Goal: Task Accomplishment & Management: Use online tool/utility

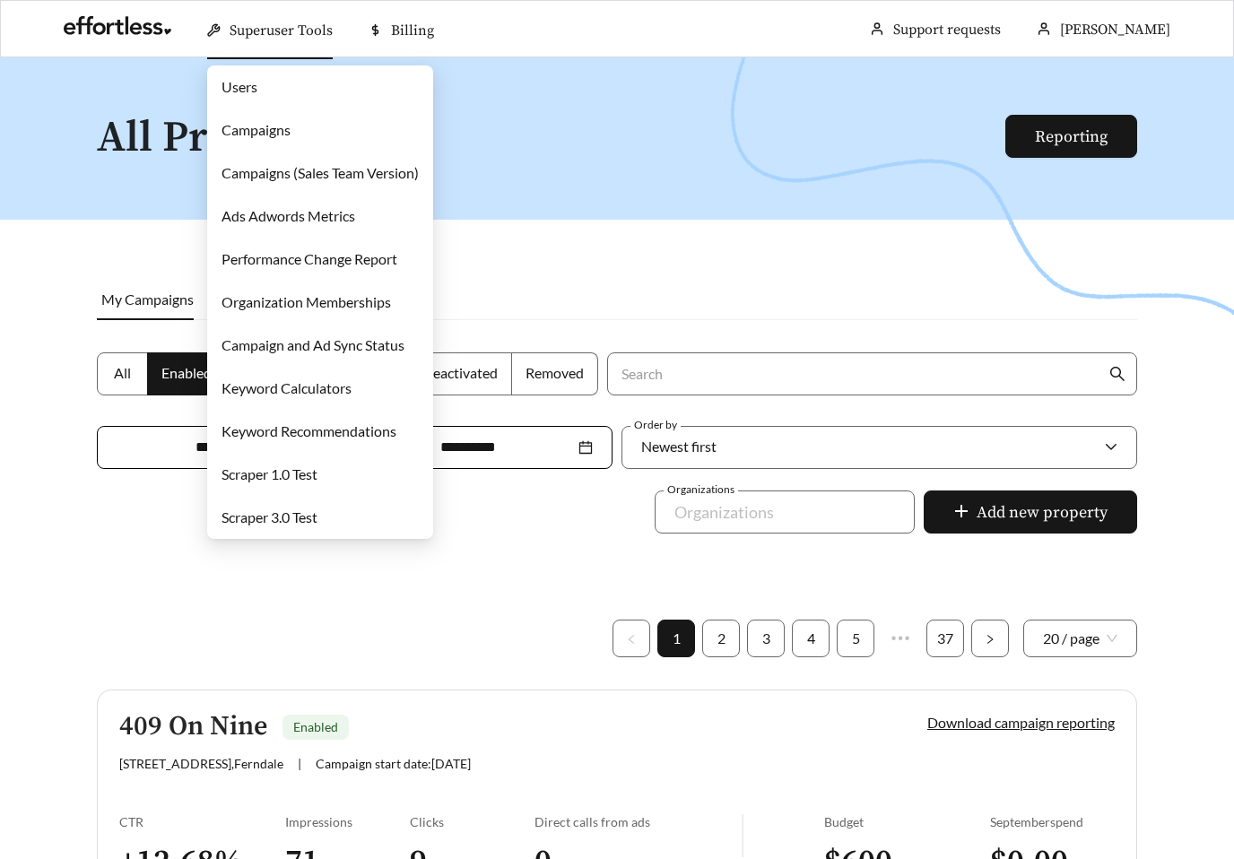
click at [268, 138] on link "Campaigns" at bounding box center [255, 129] width 69 height 17
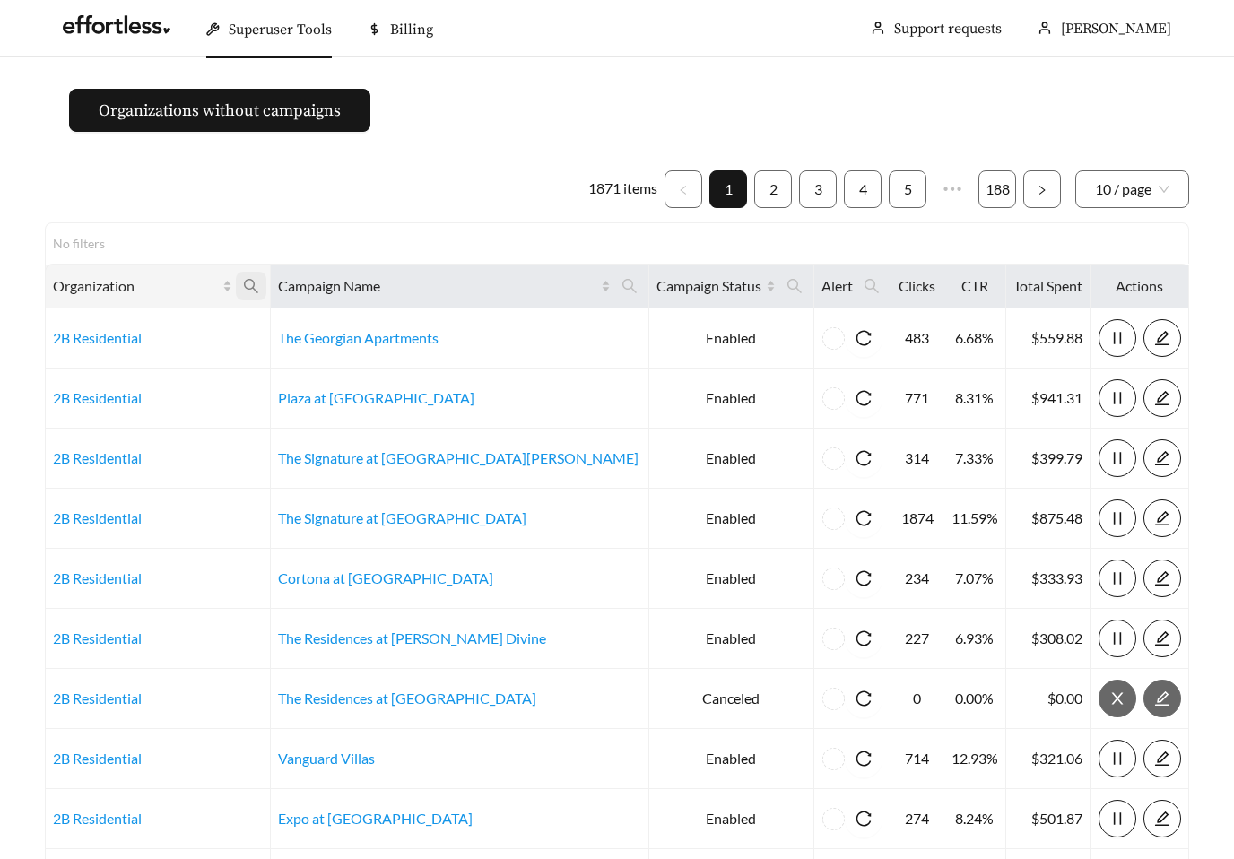
click at [259, 286] on icon "search" at bounding box center [251, 286] width 16 height 16
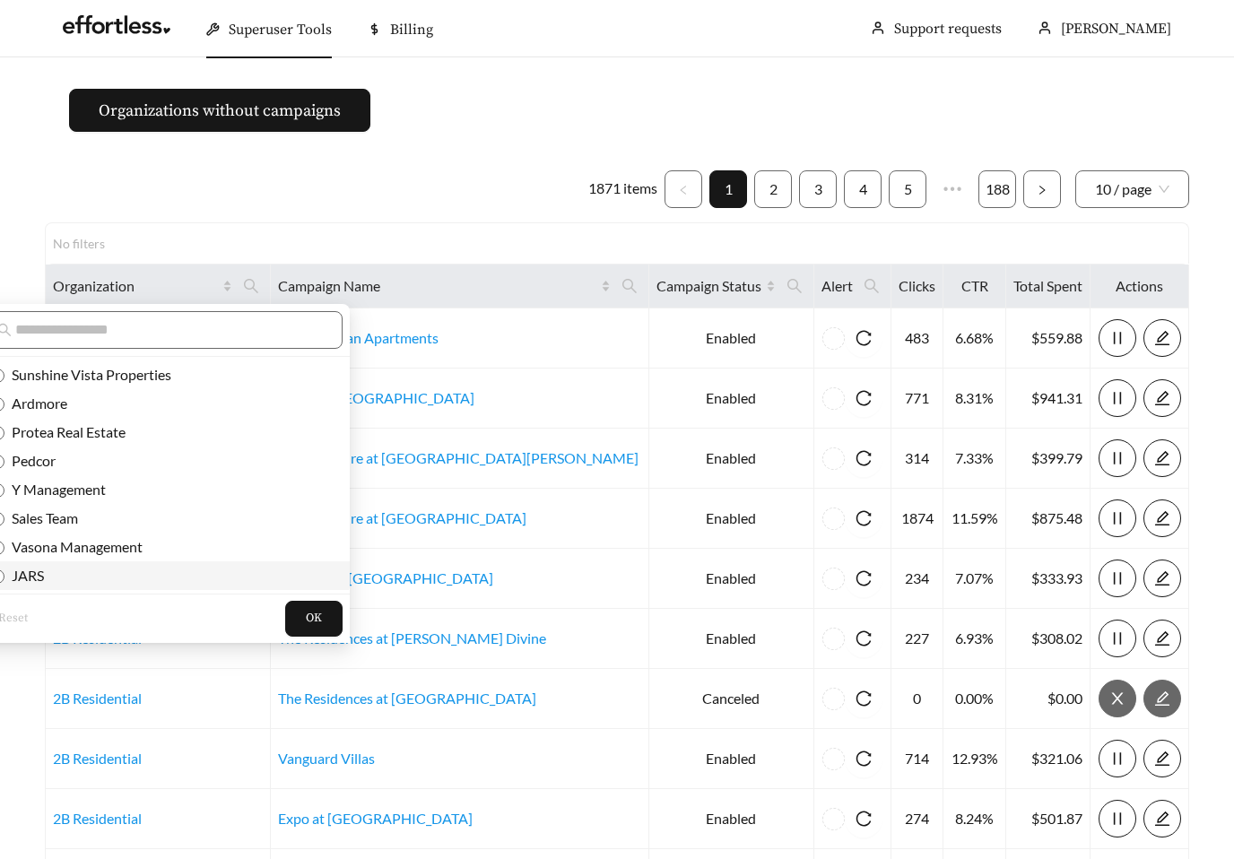
click at [24, 580] on span "JARS" at bounding box center [23, 575] width 39 height 17
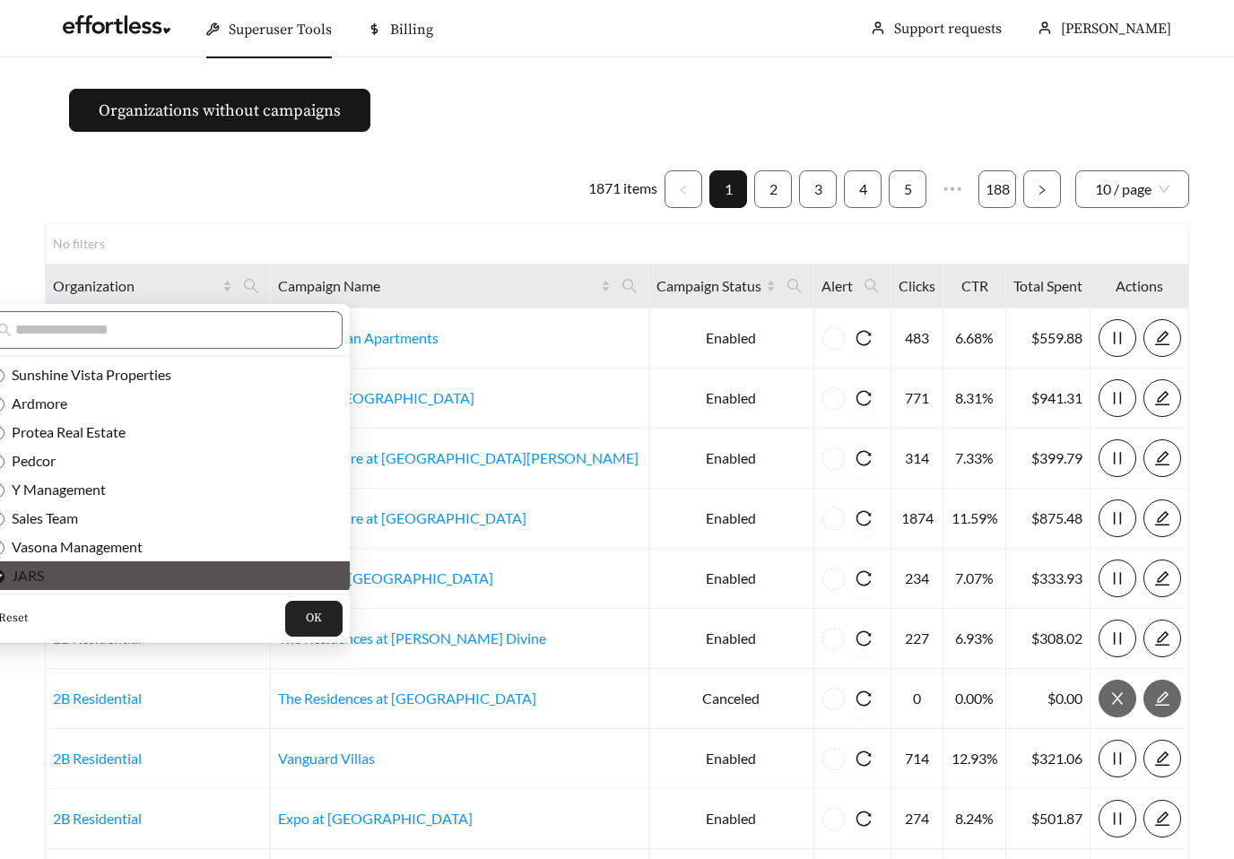
click at [285, 613] on button "OK" at bounding box center [313, 619] width 57 height 36
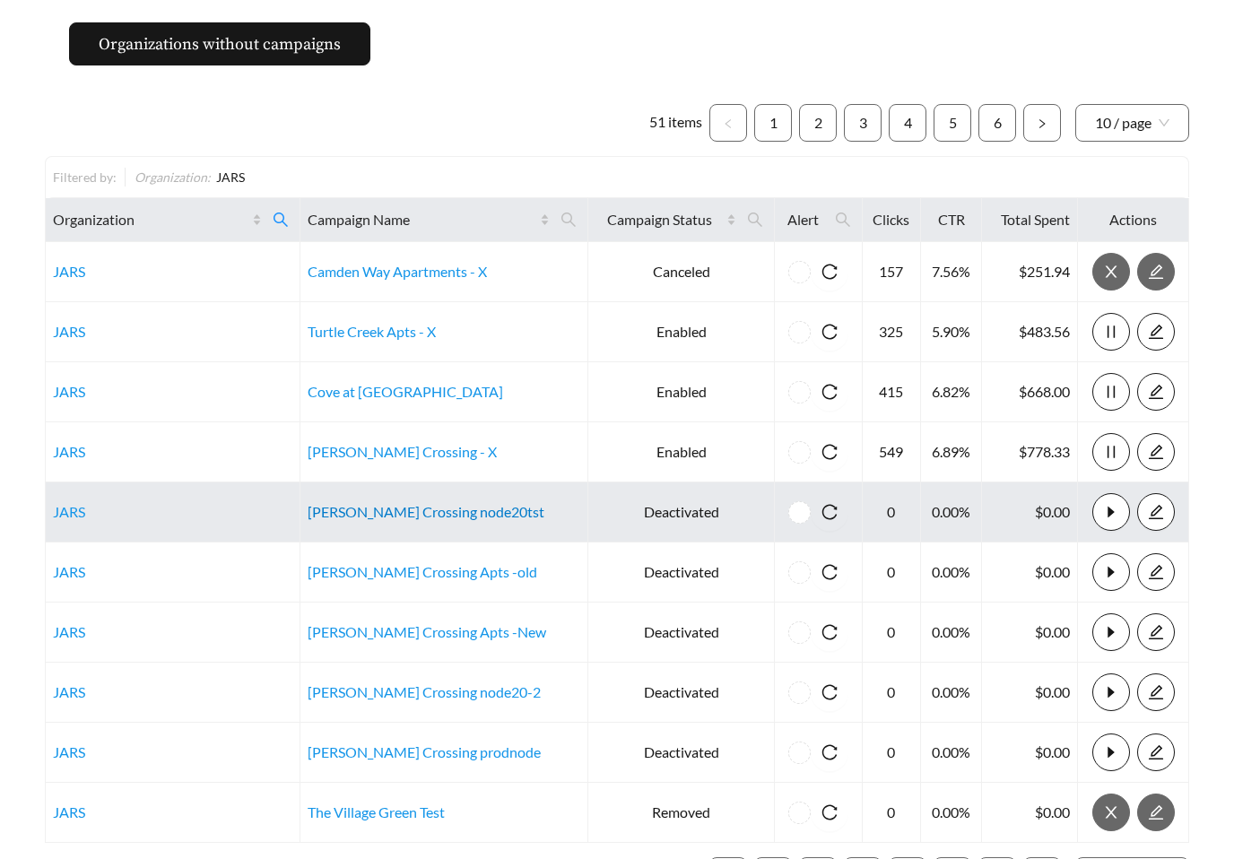
scroll to position [66, 0]
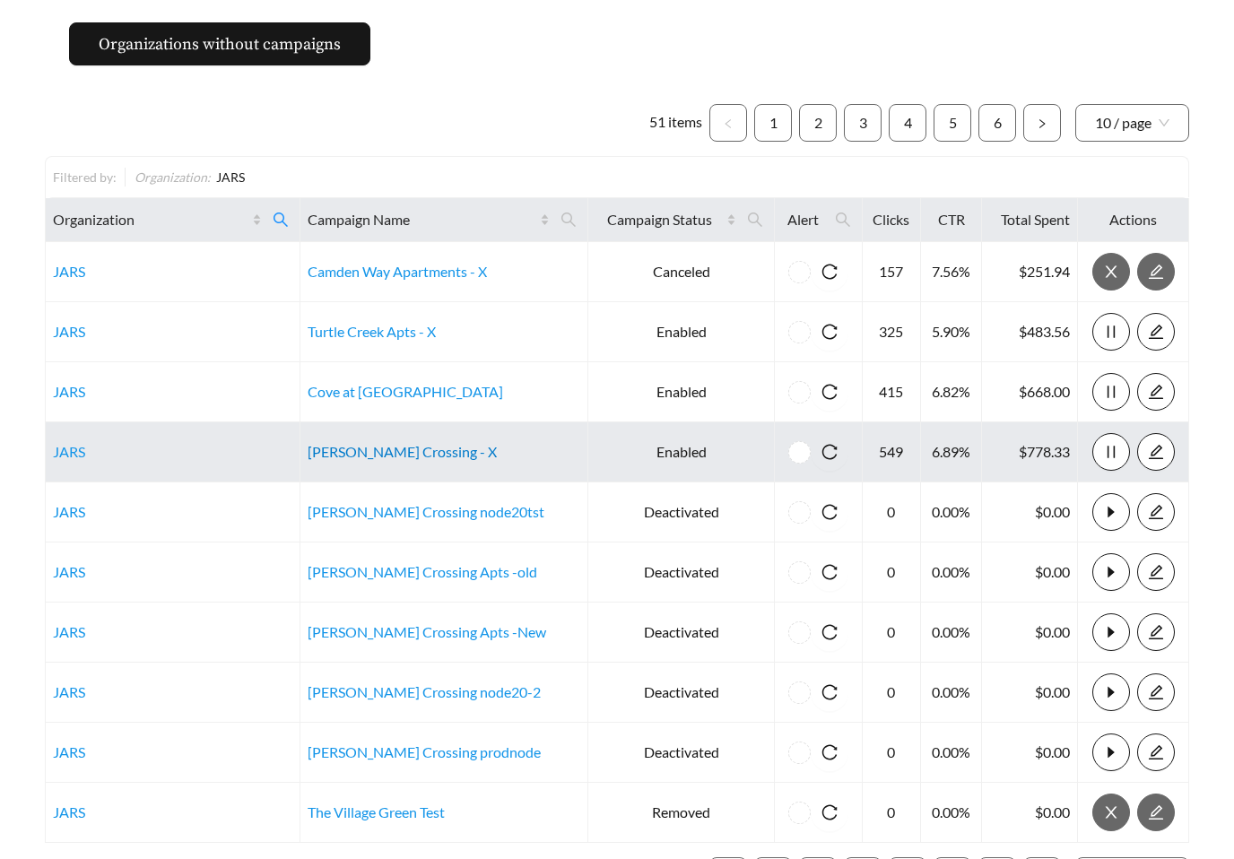
click at [419, 452] on link "[PERSON_NAME] Crossing - X" at bounding box center [401, 451] width 189 height 17
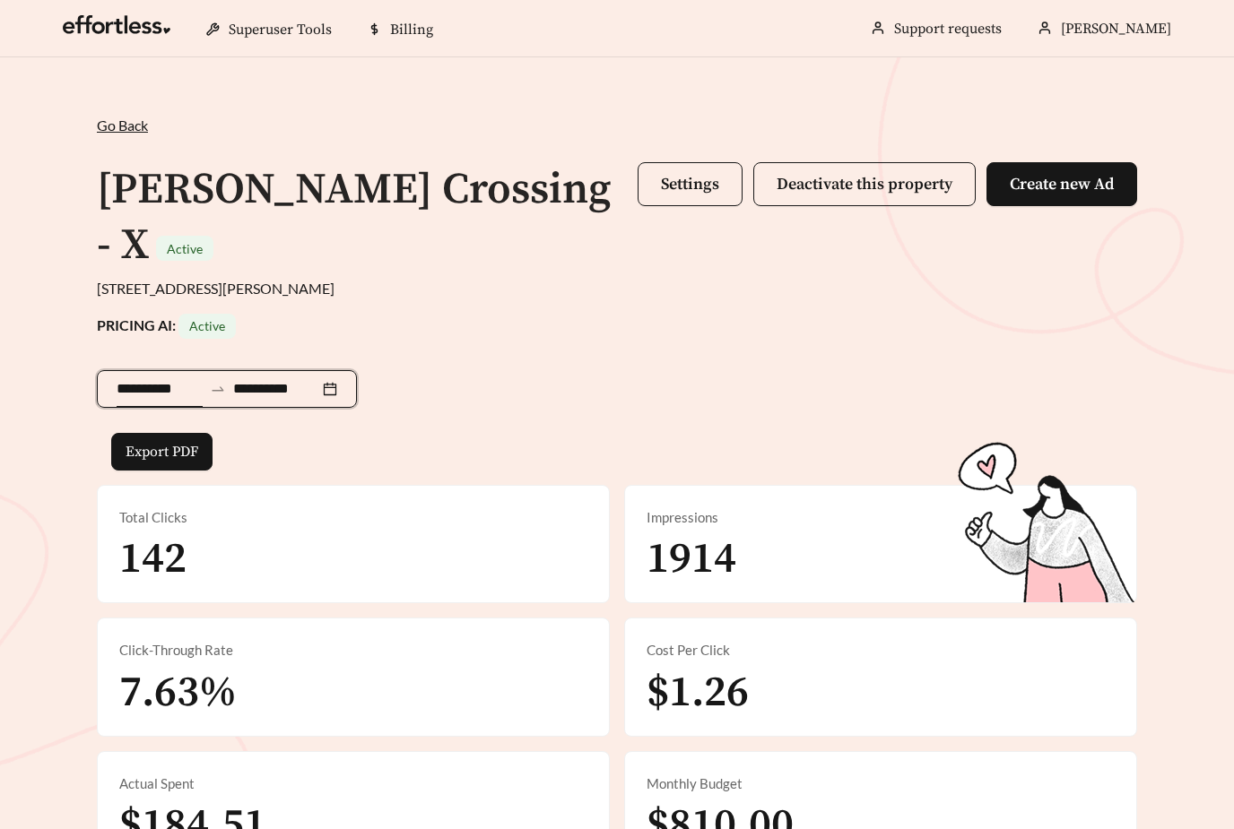
click at [152, 378] on input "**********" at bounding box center [160, 389] width 86 height 22
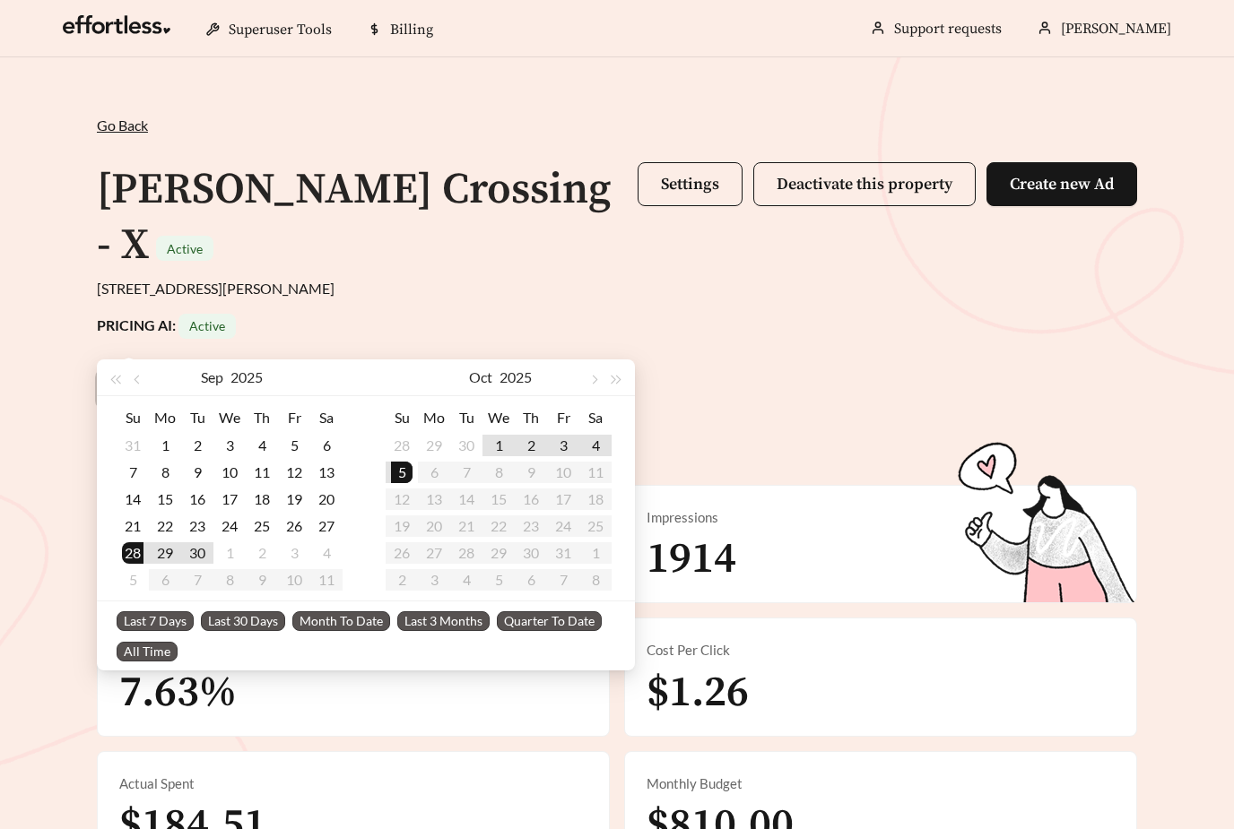
click at [490, 314] on div "PRICING AI: Active" at bounding box center [617, 326] width 1040 height 25
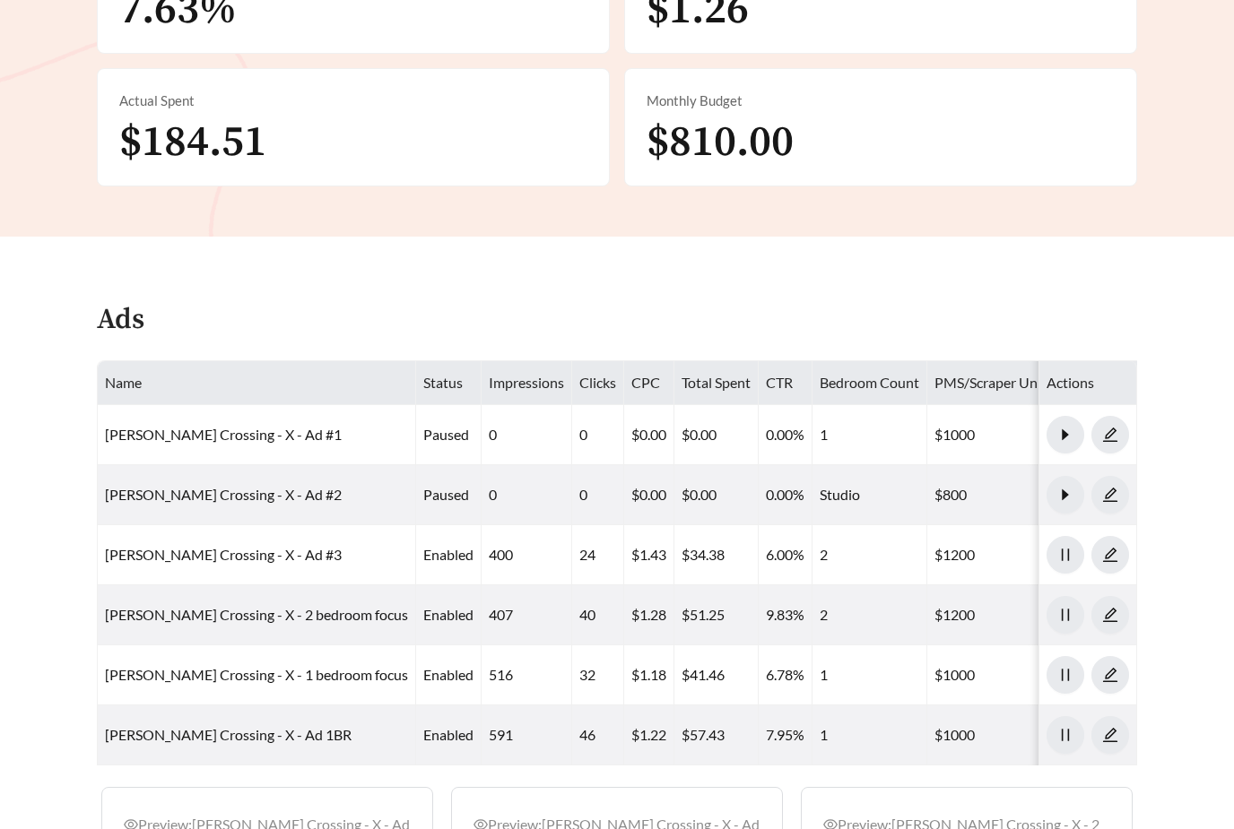
scroll to position [696, 0]
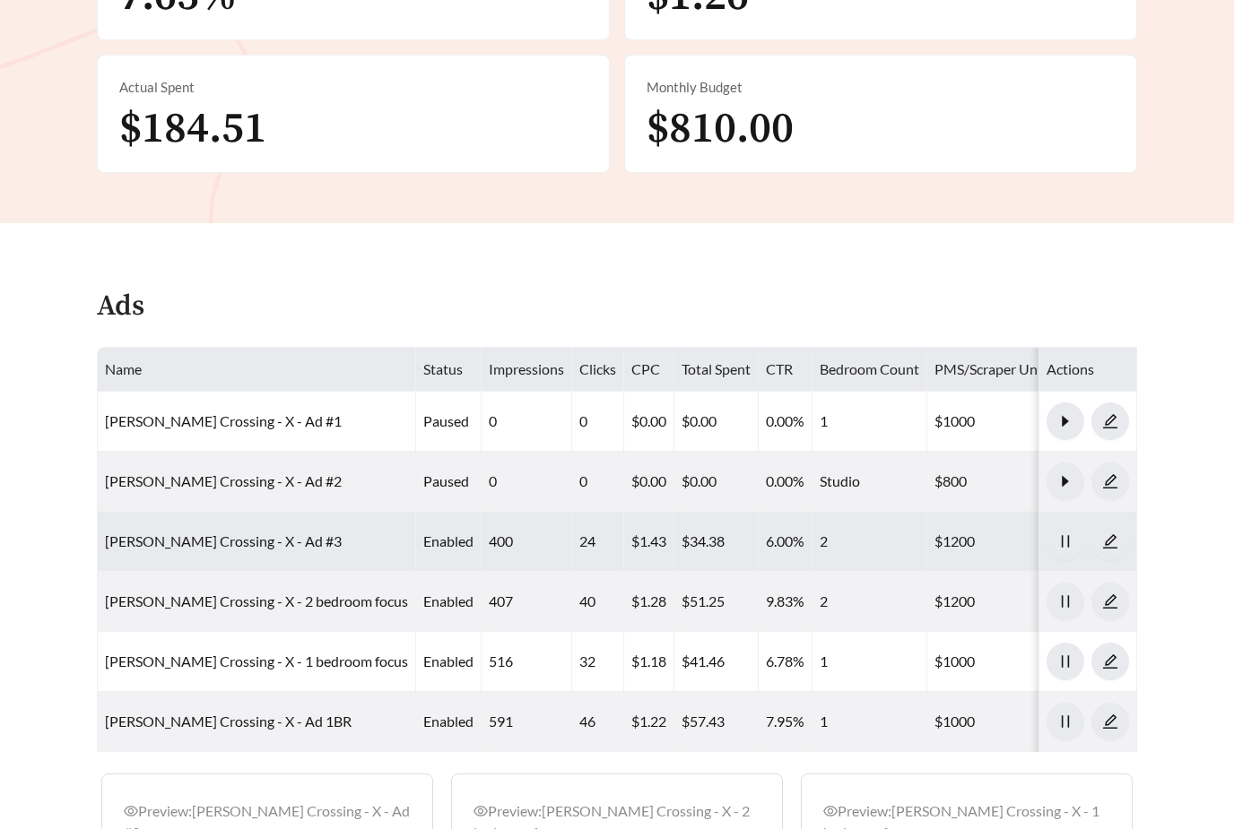
click at [274, 513] on td "Archer Crossing - X - Ad #3" at bounding box center [257, 543] width 318 height 60
click at [254, 533] on link "Archer Crossing - X - Ad #3" at bounding box center [223, 541] width 237 height 17
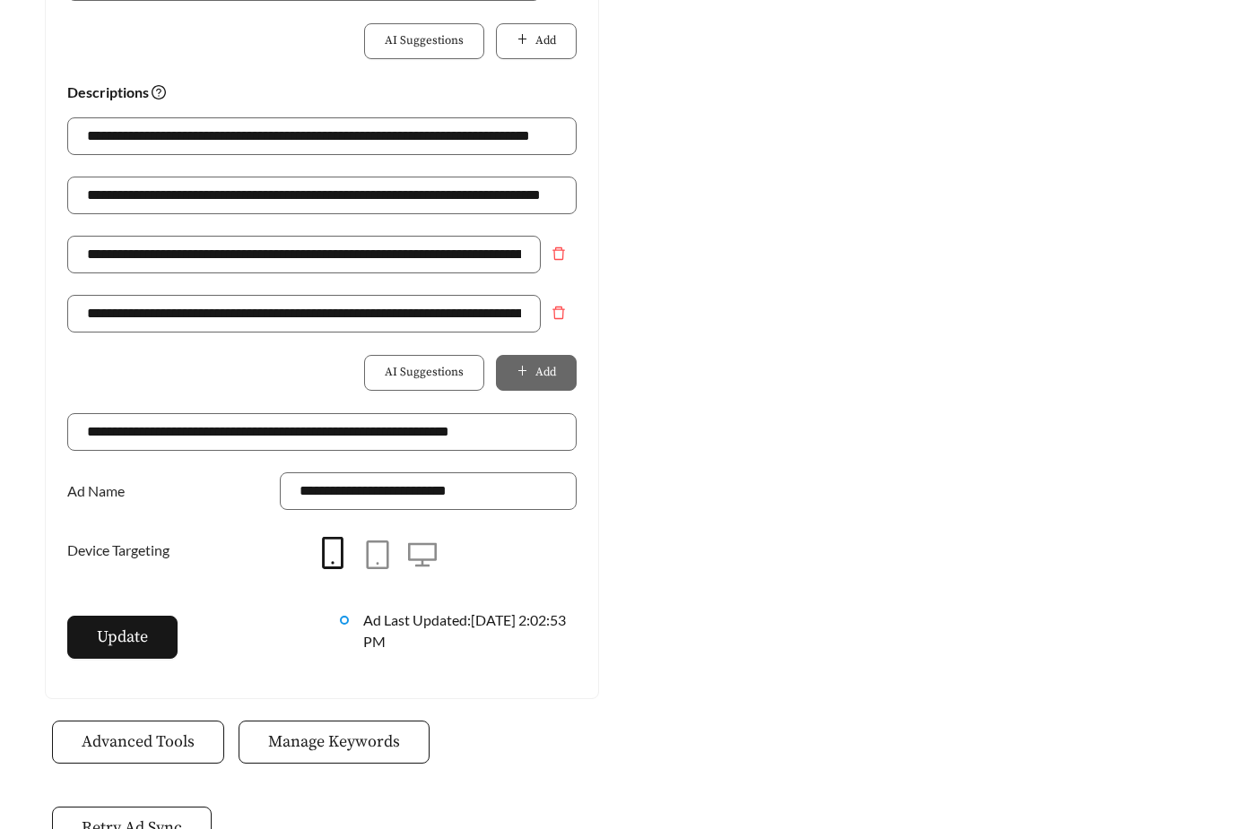
scroll to position [1114, 0]
click at [304, 740] on span "Manage Keywords" at bounding box center [334, 742] width 132 height 24
